Goal: Communication & Community: Answer question/provide support

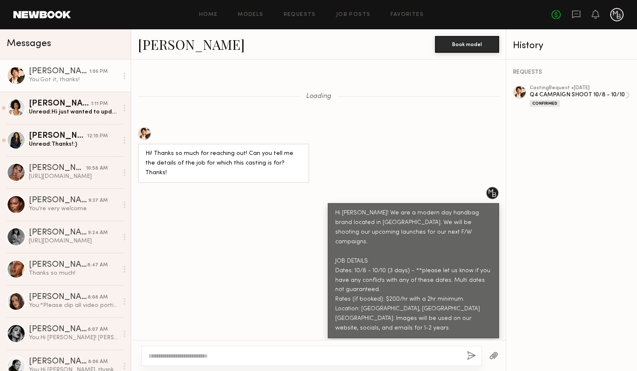
scroll to position [956, 0]
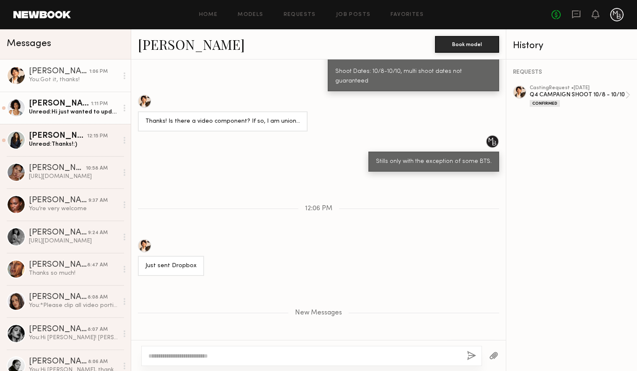
click at [88, 112] on div "Unread: Hi just wanted to update you my last casting is running a bit behind so…" at bounding box center [73, 112] width 89 height 8
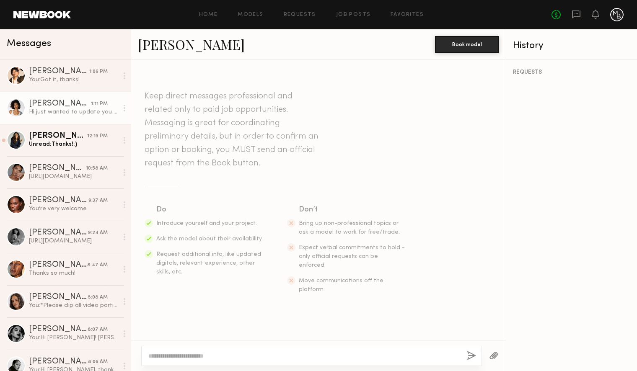
scroll to position [838, 0]
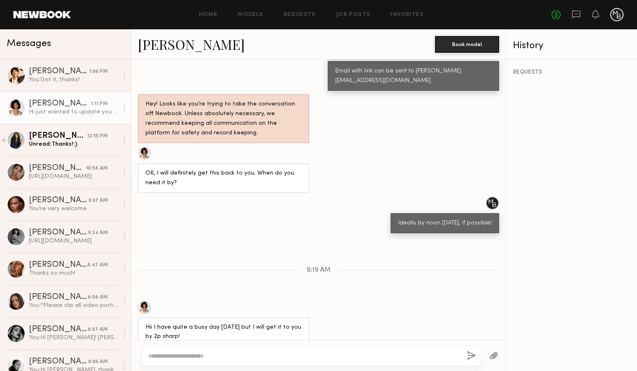
click at [171, 47] on link "[PERSON_NAME]" at bounding box center [191, 44] width 107 height 18
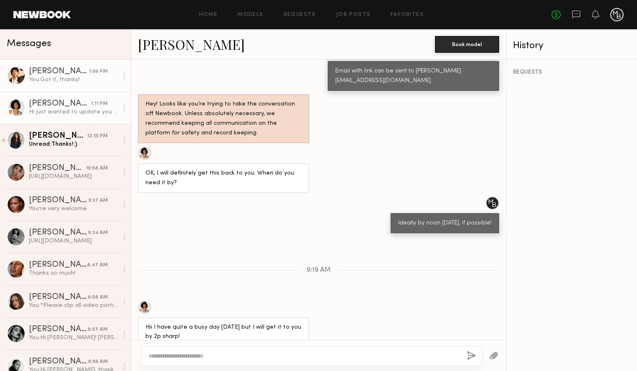
click at [64, 83] on div "You: Got it, thanks!" at bounding box center [73, 80] width 89 height 8
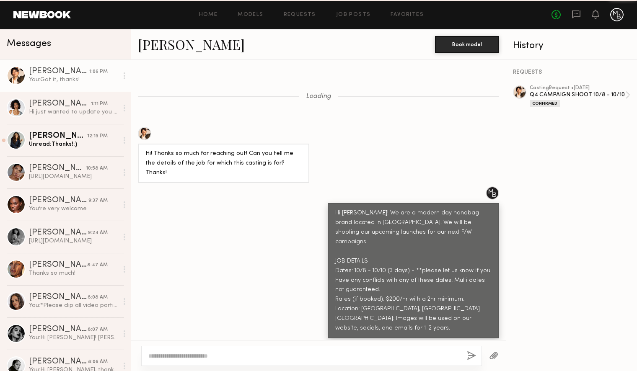
scroll to position [893, 0]
